Goal: Task Accomplishment & Management: Manage account settings

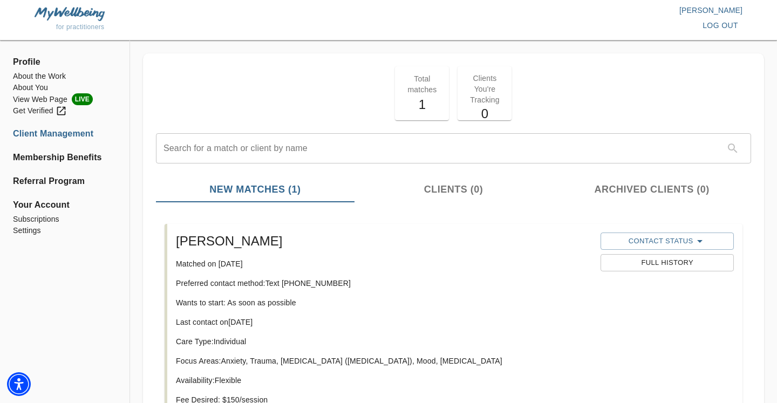
scroll to position [127, 0]
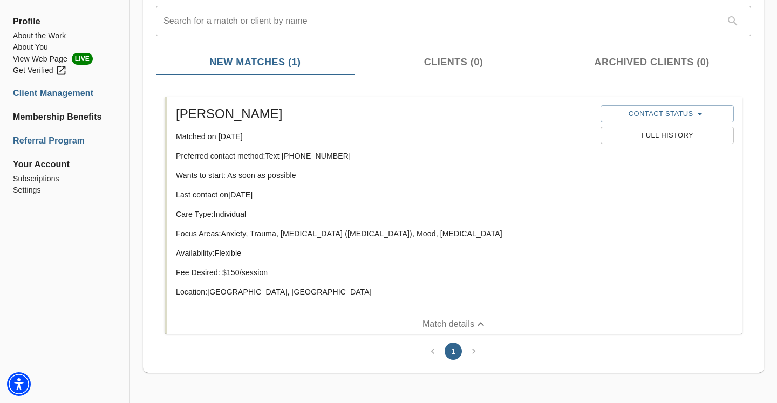
click at [53, 141] on li "Referral Program" at bounding box center [65, 140] width 104 height 13
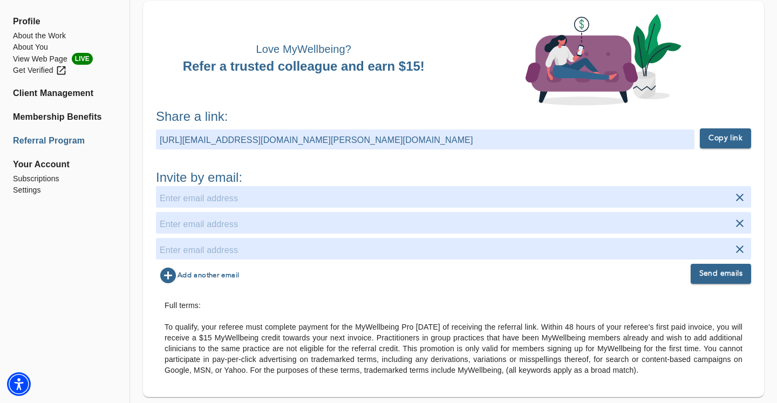
scroll to position [77, 0]
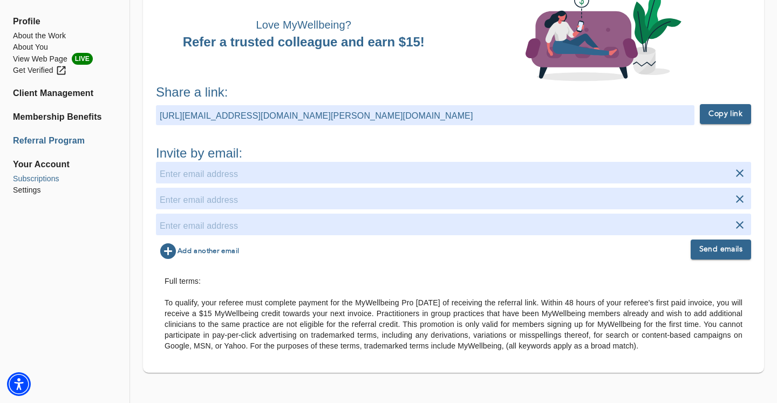
click at [43, 180] on li "Subscriptions" at bounding box center [65, 178] width 104 height 11
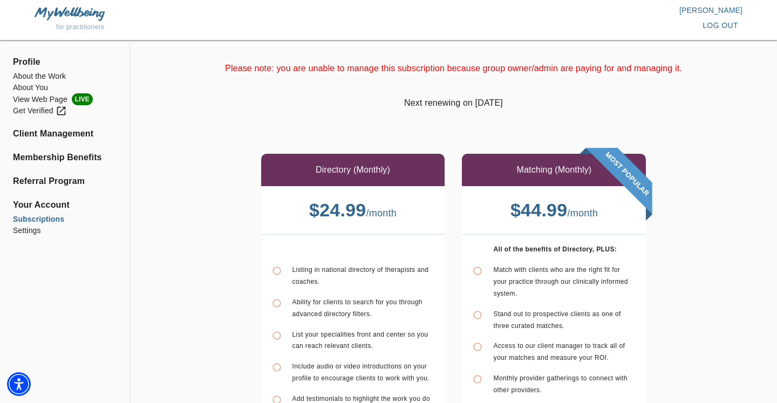
click at [25, 223] on li "Subscriptions" at bounding box center [65, 219] width 104 height 11
click at [28, 228] on li "Settings" at bounding box center [65, 230] width 104 height 11
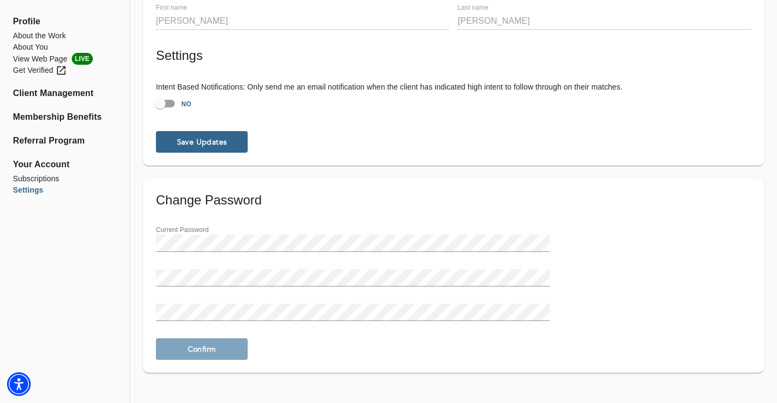
scroll to position [42, 0]
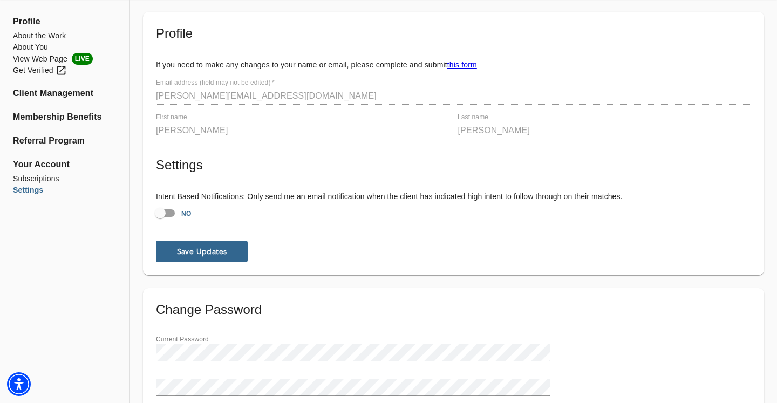
click at [37, 164] on span "Your Account" at bounding box center [65, 164] width 104 height 13
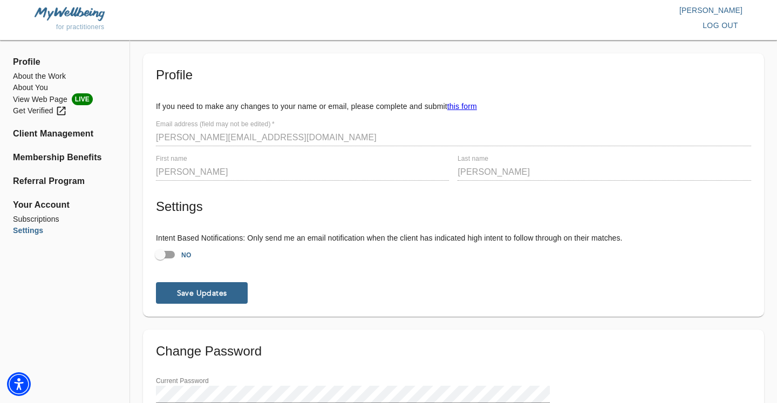
click at [32, 60] on span "Profile" at bounding box center [65, 62] width 104 height 13
click at [42, 134] on li "Client Management" at bounding box center [65, 133] width 104 height 13
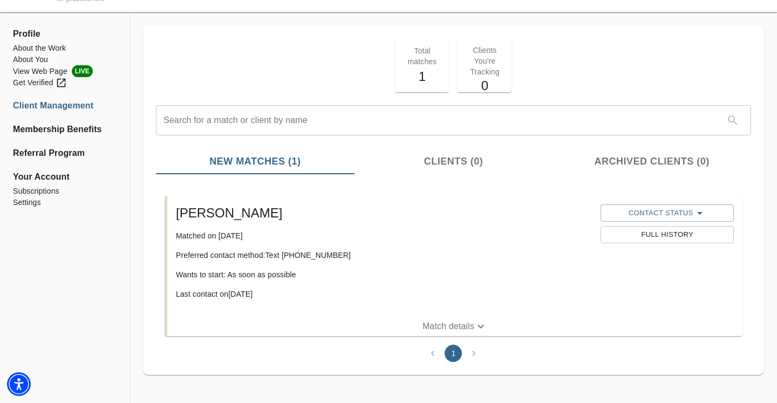
scroll to position [30, 0]
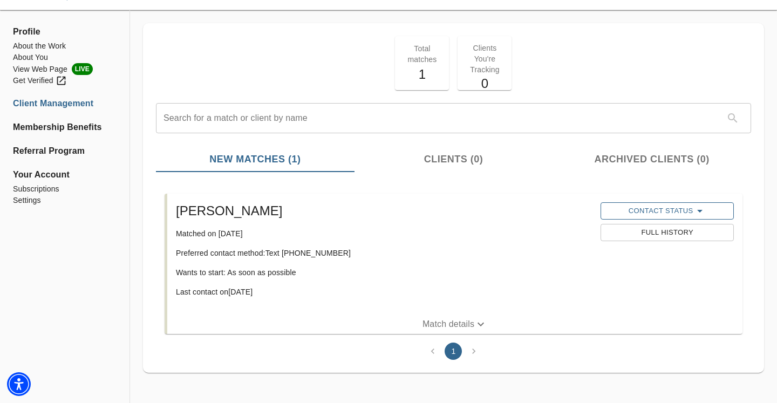
click at [641, 209] on span "Contact Status" at bounding box center [667, 211] width 122 height 13
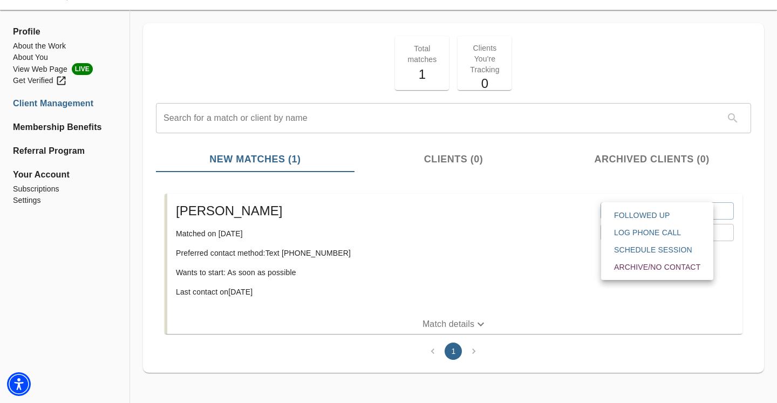
click at [544, 249] on div at bounding box center [388, 201] width 777 height 403
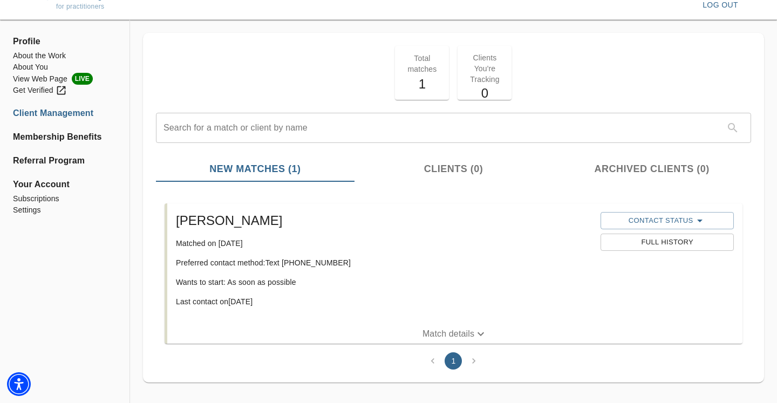
scroll to position [0, 0]
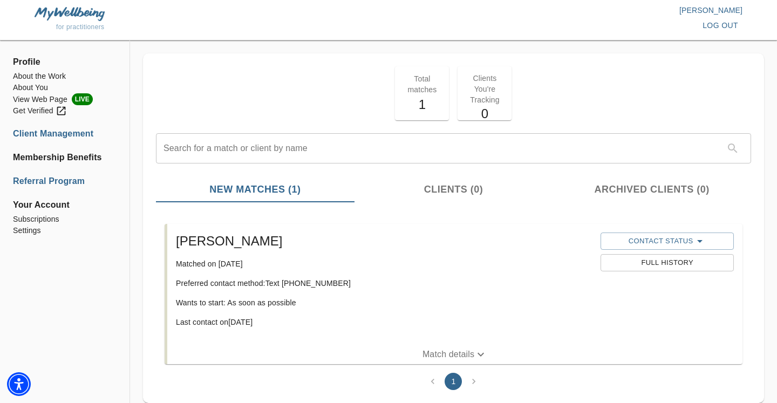
click at [57, 185] on li "Referral Program" at bounding box center [65, 181] width 104 height 13
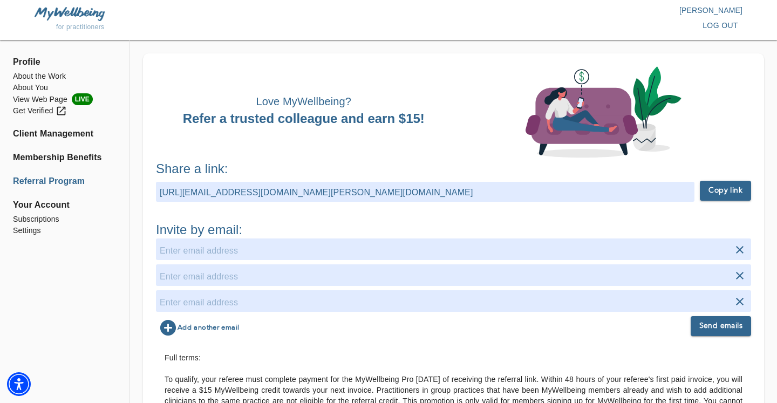
click at [78, 151] on ul "Profile About the Work About You View Web Page LIVE Get Verified Client Managem…" at bounding box center [65, 149] width 104 height 200
click at [81, 153] on li "Membership Benefits" at bounding box center [65, 157] width 104 height 13
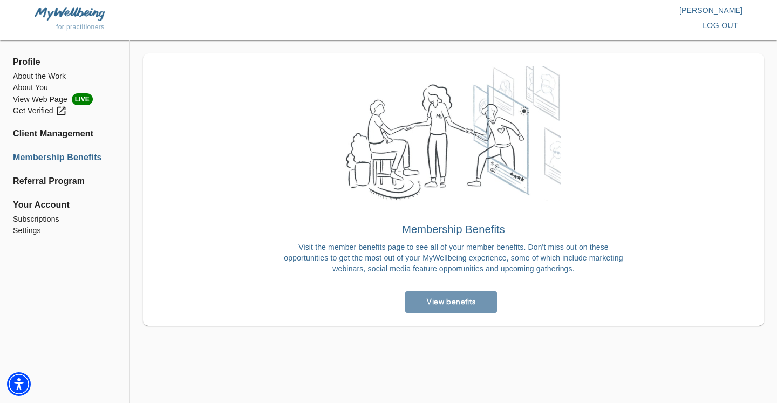
click at [426, 301] on span "View benefits" at bounding box center [451, 302] width 83 height 10
click at [40, 89] on li "About You" at bounding box center [65, 87] width 104 height 11
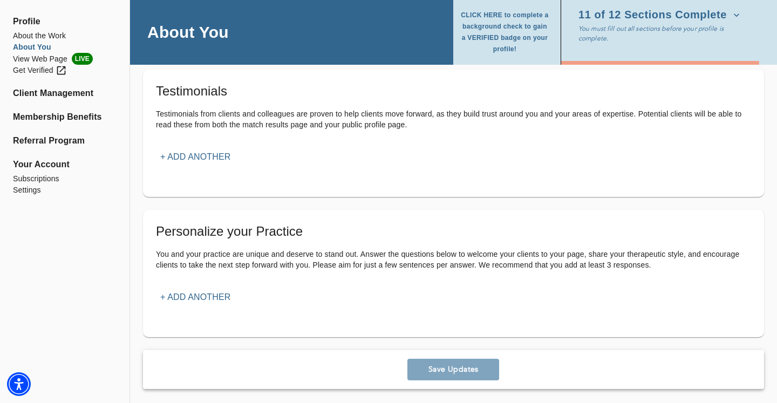
scroll to position [1245, 0]
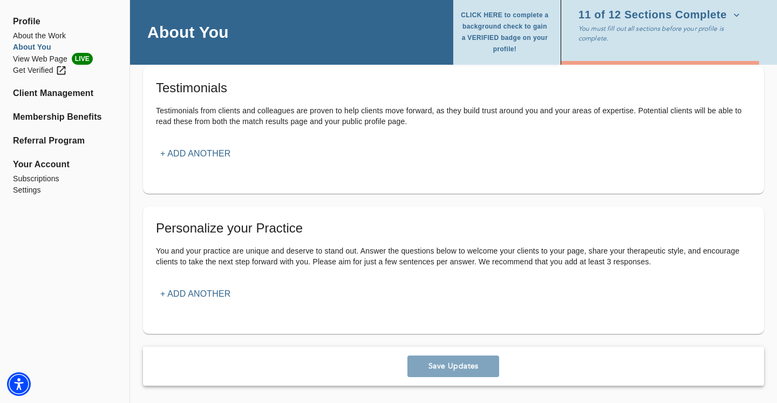
click at [212, 298] on p "+ Add another" at bounding box center [195, 294] width 70 height 13
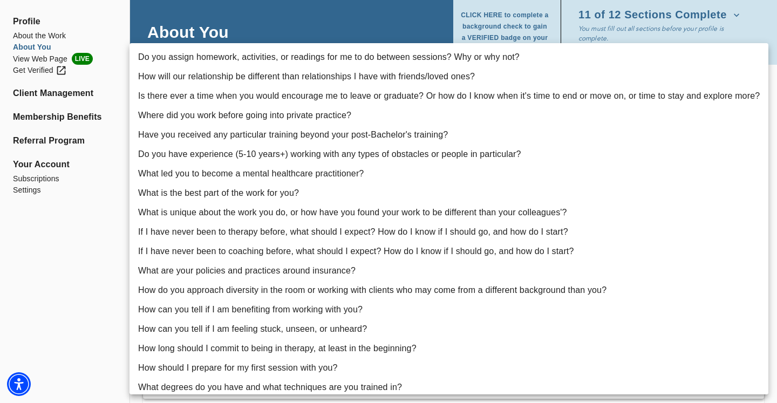
scroll to position [108, 0]
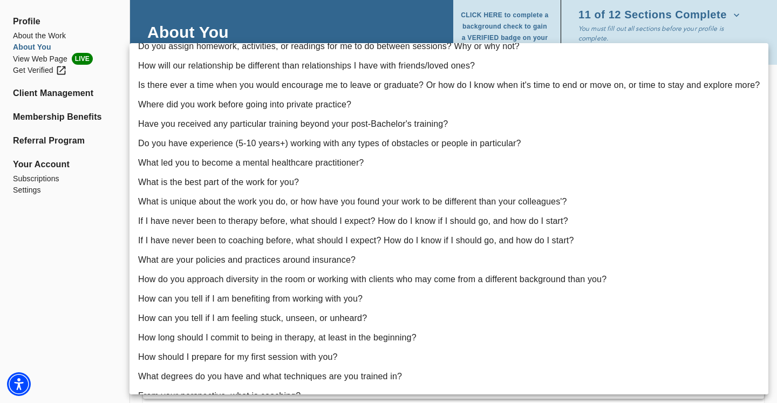
click at [45, 242] on div at bounding box center [388, 201] width 777 height 403
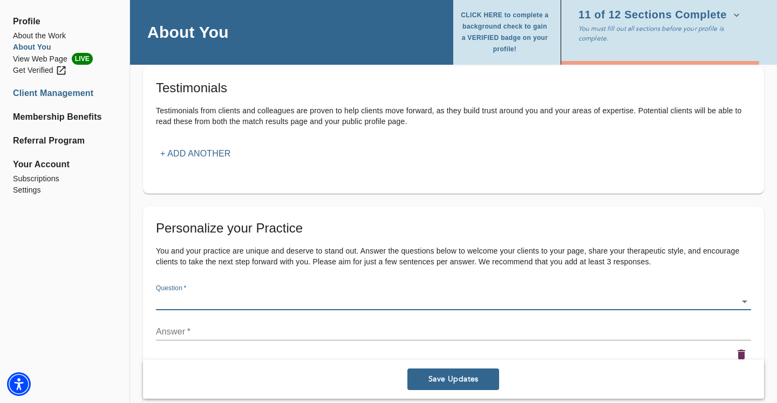
click at [44, 94] on li "Client Management" at bounding box center [65, 93] width 104 height 13
